Goal: Task Accomplishment & Management: Use online tool/utility

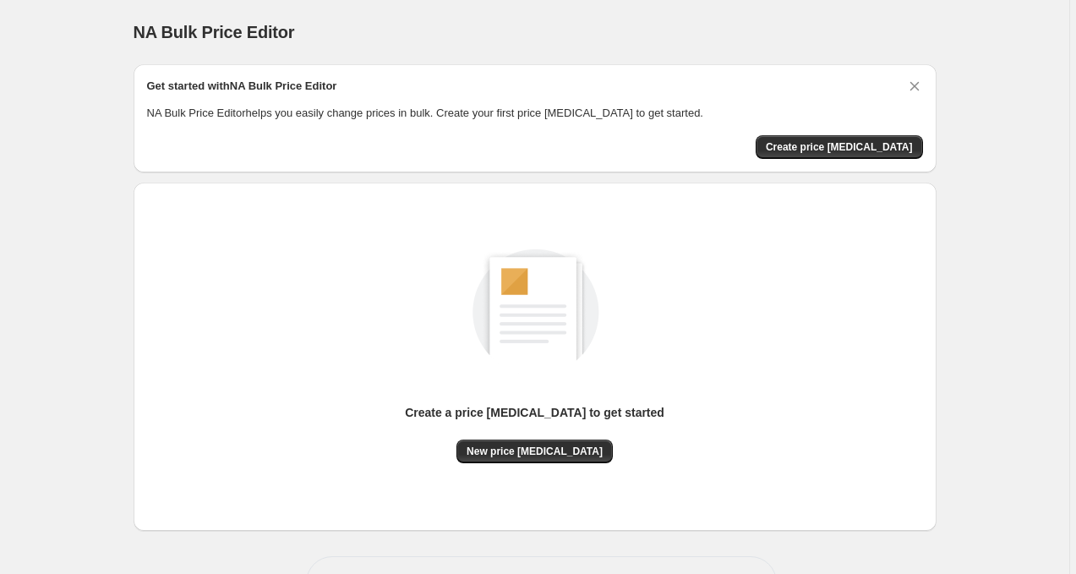
click at [825, 161] on div "Get started with NA Bulk Price Editor NA Bulk Price Editor helps you easily cha…" at bounding box center [534, 118] width 803 height 108
click at [824, 155] on button "Create price [MEDICAL_DATA]" at bounding box center [838, 147] width 167 height 24
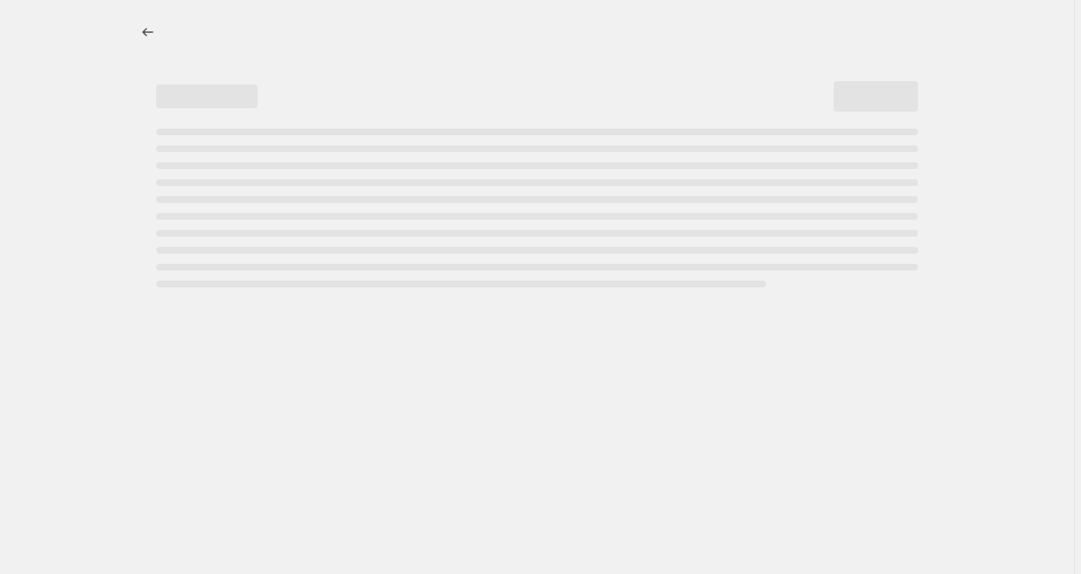
select select "percentage"
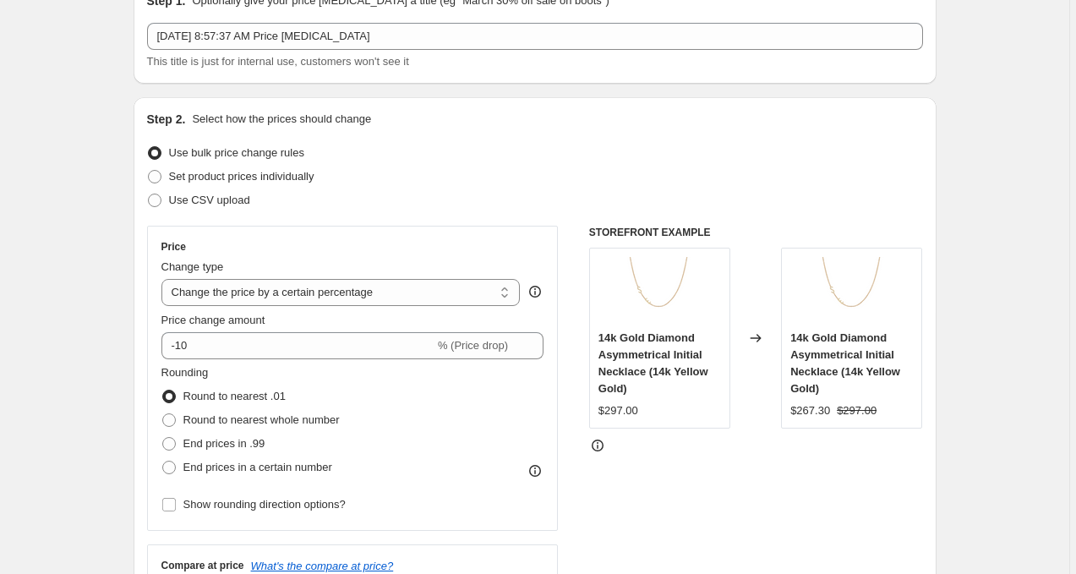
scroll to position [133, 0]
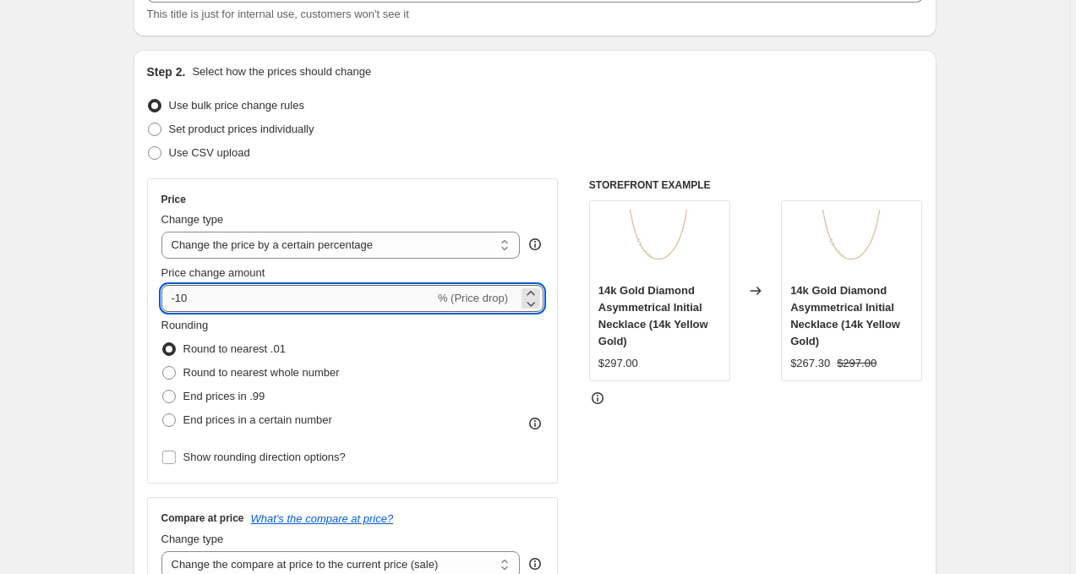
click at [296, 289] on input "-10" at bounding box center [297, 298] width 273 height 27
click at [221, 297] on input "-10" at bounding box center [297, 298] width 273 height 27
type input "-15"
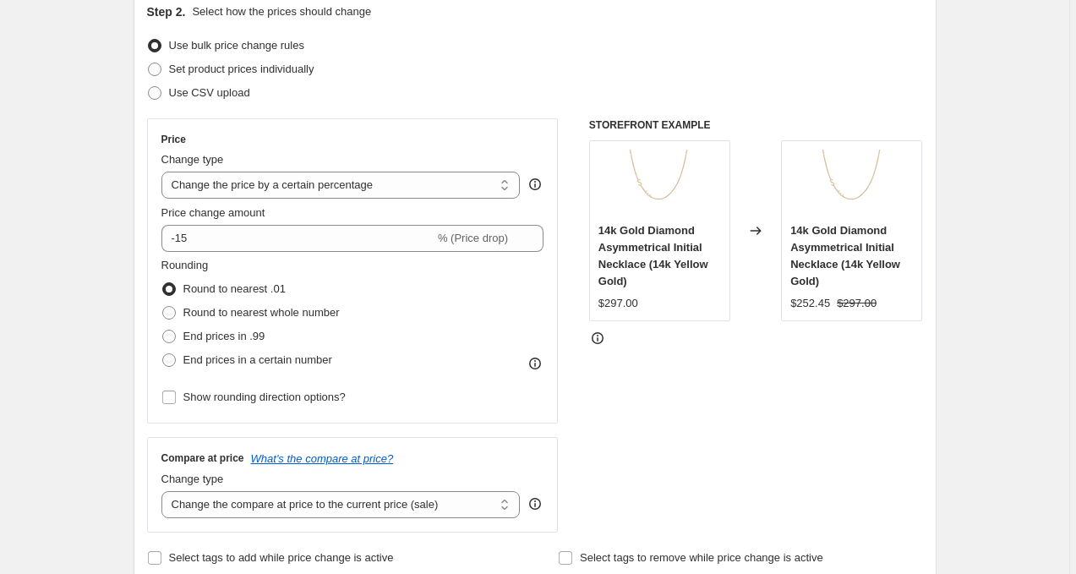
scroll to position [191, 0]
click at [174, 313] on span at bounding box center [169, 315] width 14 height 14
click at [163, 308] on input "Round to nearest whole number" at bounding box center [162, 308] width 1 height 1
radio input "true"
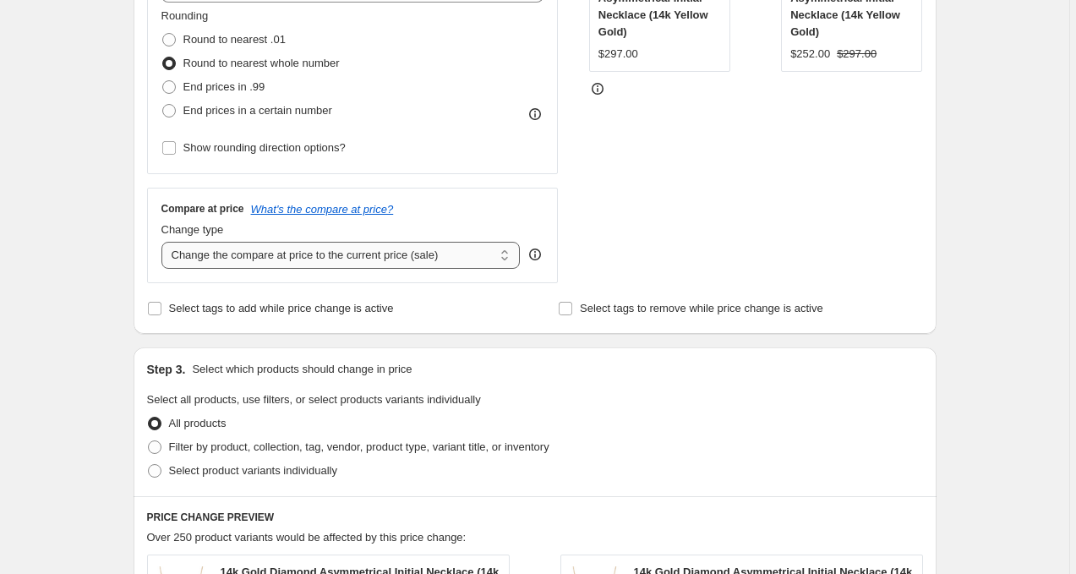
scroll to position [525, 0]
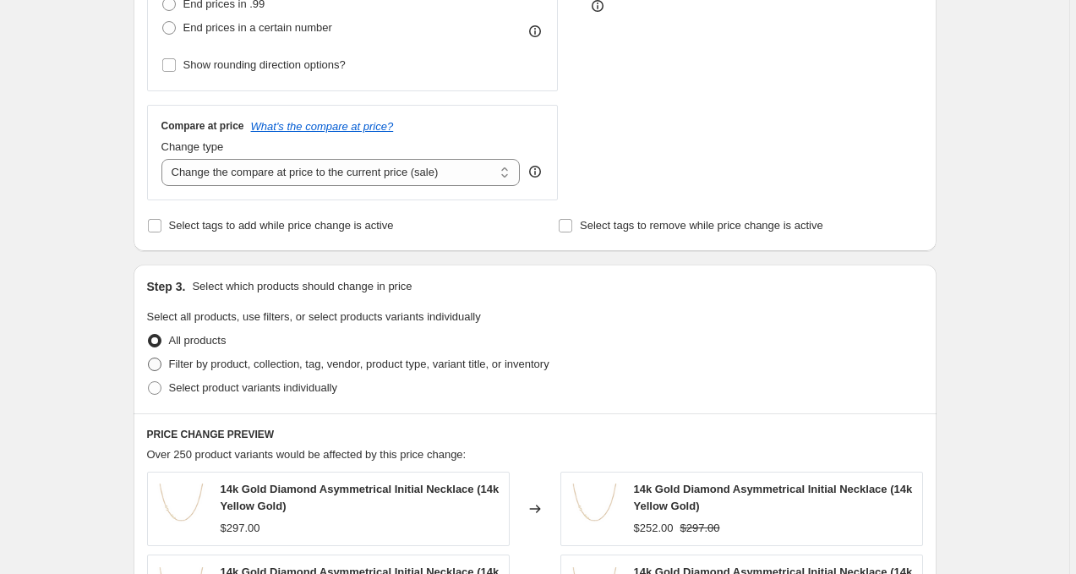
click at [209, 367] on span "Filter by product, collection, tag, vendor, product type, variant title, or inv…" at bounding box center [359, 363] width 380 height 13
click at [149, 358] on input "Filter by product, collection, tag, vendor, product type, variant title, or inv…" at bounding box center [148, 357] width 1 height 1
radio input "true"
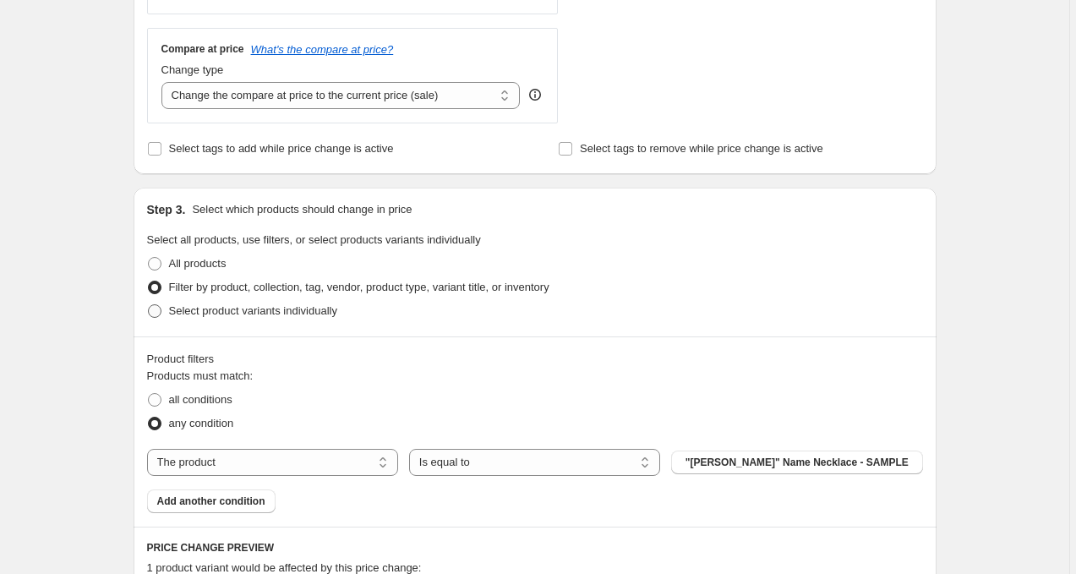
scroll to position [611, 0]
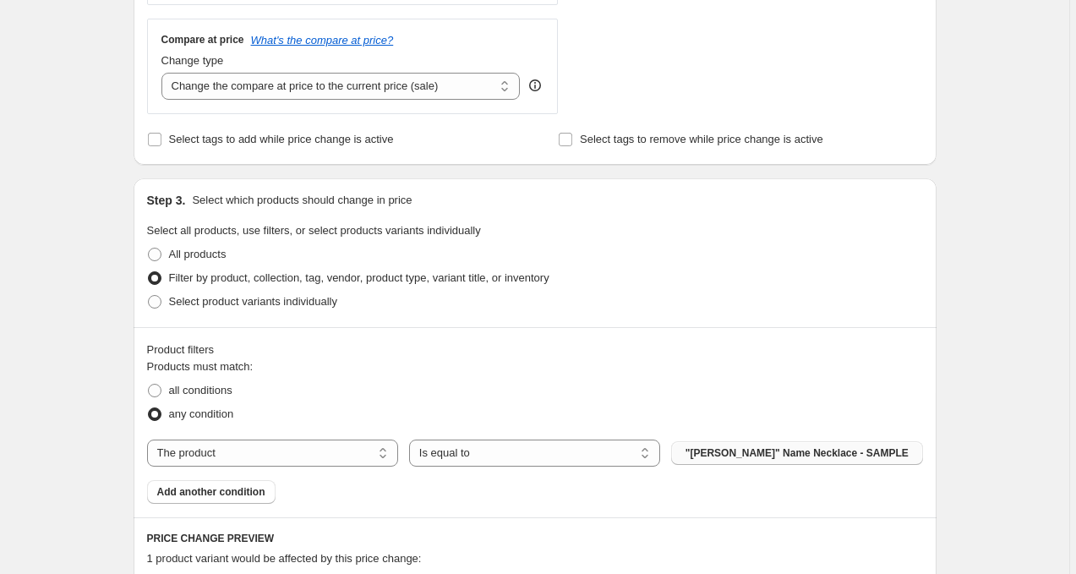
click at [722, 452] on span ""[PERSON_NAME]" Name Necklace - SAMPLE" at bounding box center [796, 453] width 223 height 14
select select "tag"
click at [712, 455] on button "14k Gold" at bounding box center [796, 453] width 251 height 24
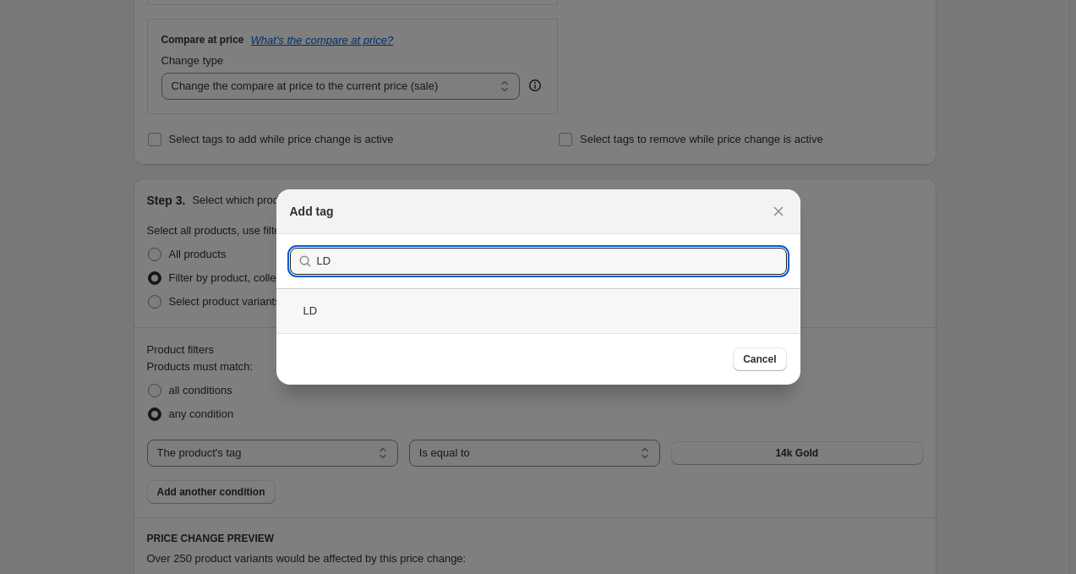
type input "LD"
click at [734, 304] on div "LD" at bounding box center [538, 310] width 524 height 45
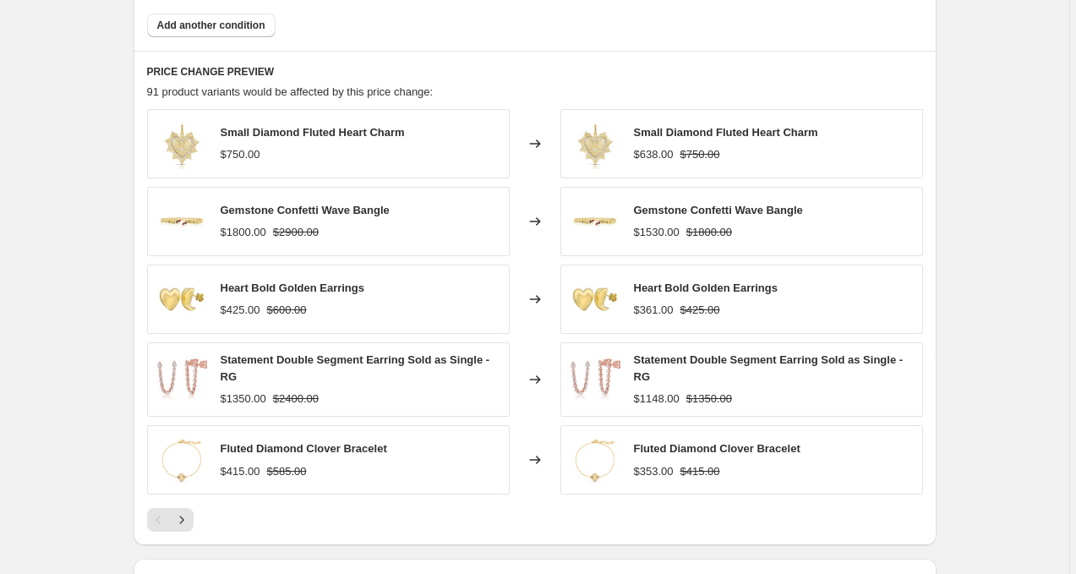
scroll to position [1079, 0]
